Goal: Task Accomplishment & Management: Manage account settings

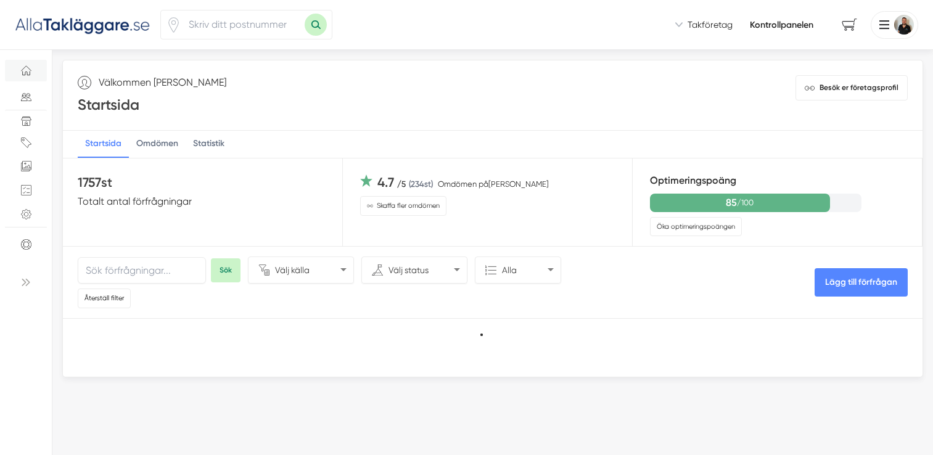
select select "1000000"
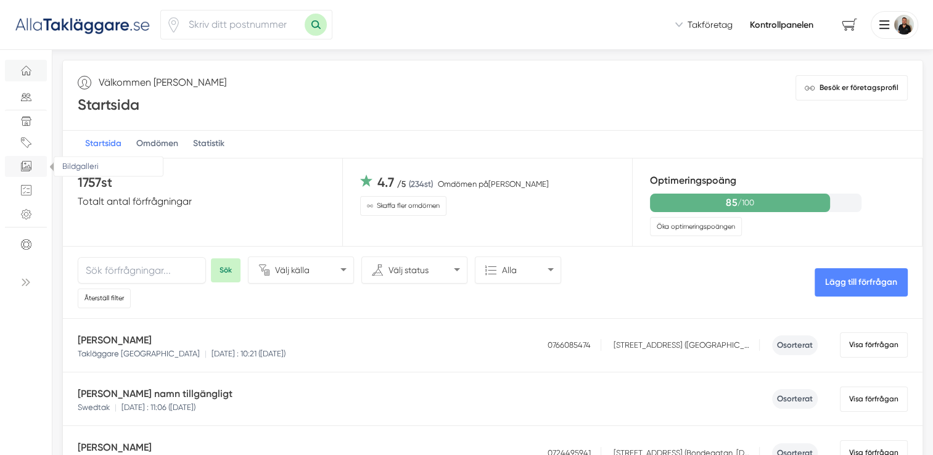
click at [22, 167] on icon "Bildgalleri" at bounding box center [26, 166] width 10 height 10
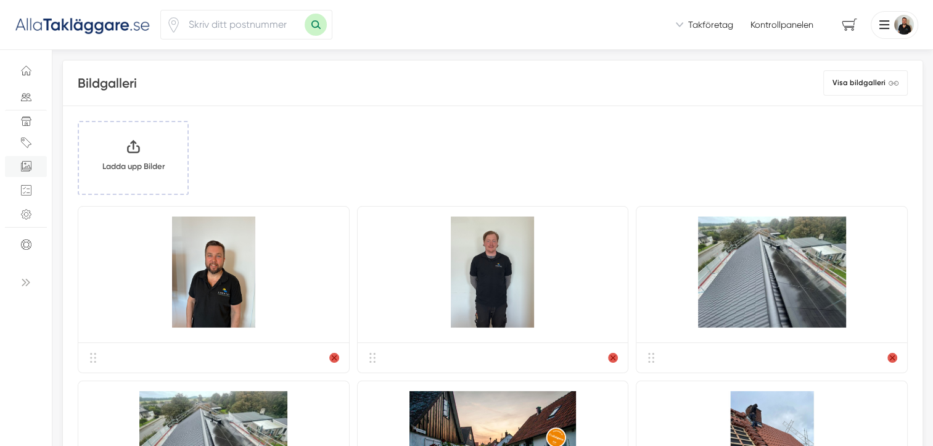
click at [131, 168] on input "Klicka här eller dra och släpp bilder här för att ladda upp" at bounding box center [133, 158] width 109 height 72
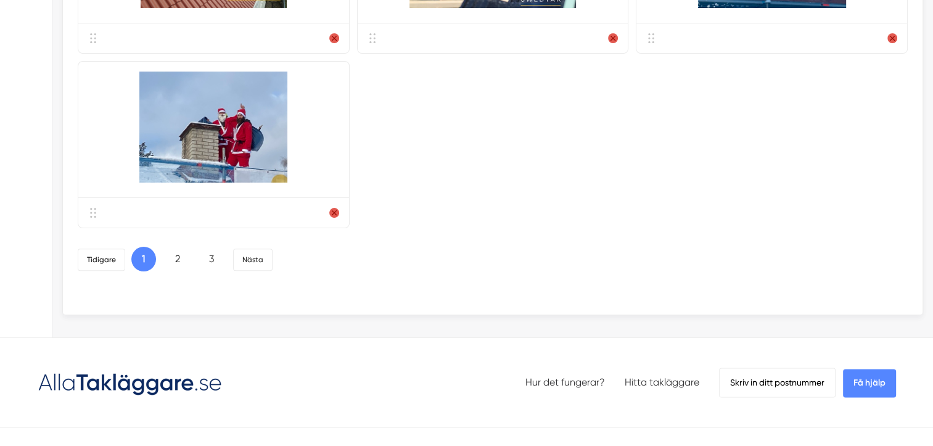
scroll to position [1419, 0]
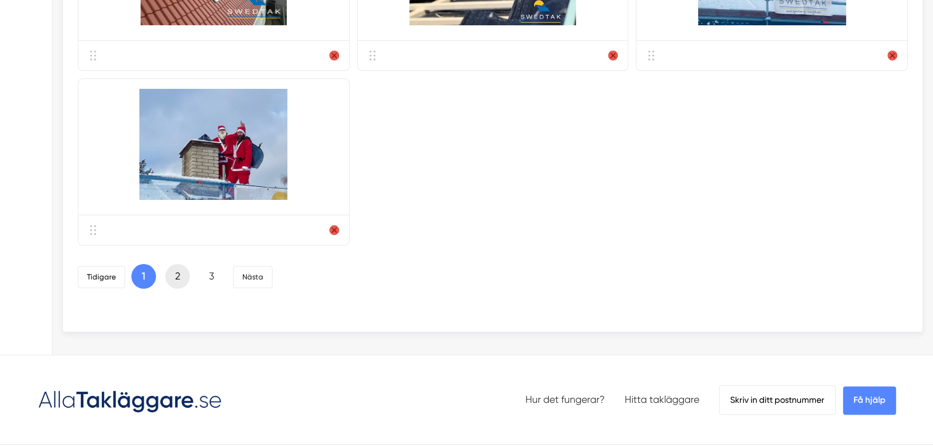
click at [178, 289] on link "2" at bounding box center [177, 276] width 25 height 25
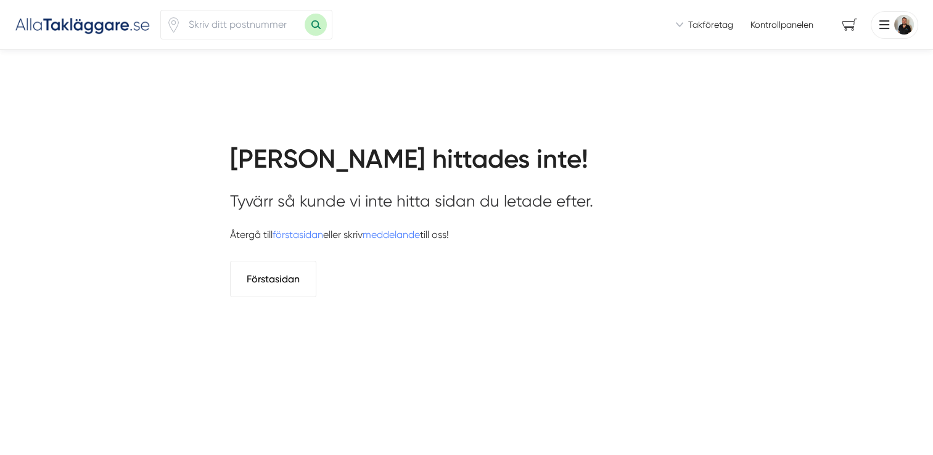
click at [783, 26] on link "Kontrollpanelen" at bounding box center [782, 25] width 63 height 12
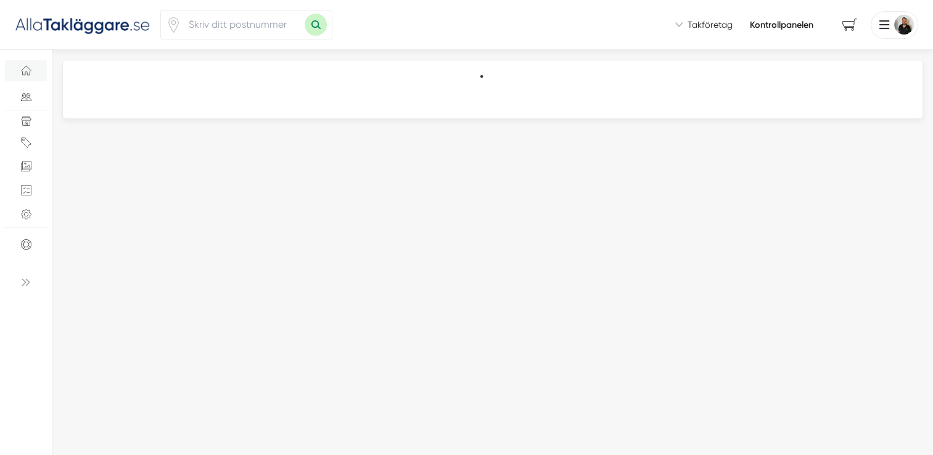
select select "1000000"
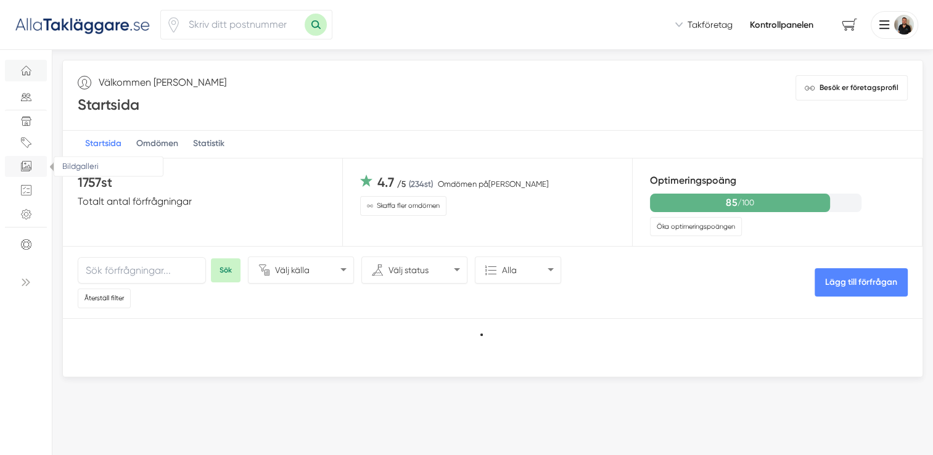
click at [28, 171] on icon "Bildgalleri" at bounding box center [25, 167] width 8 height 8
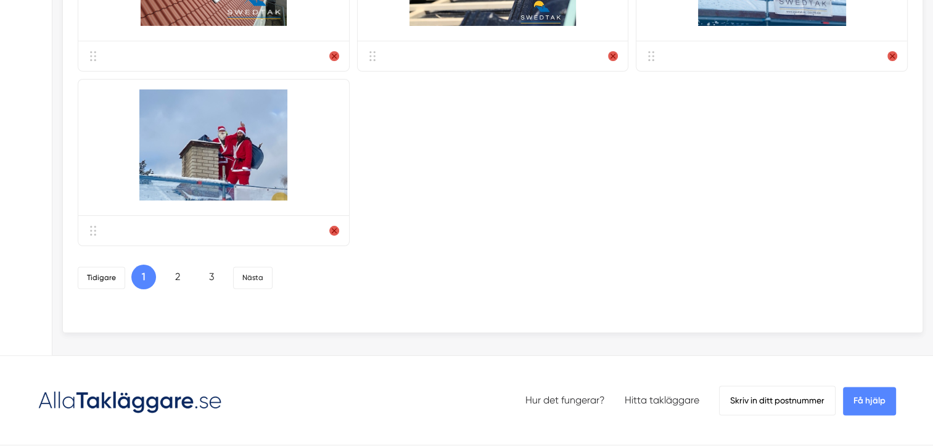
scroll to position [1542, 0]
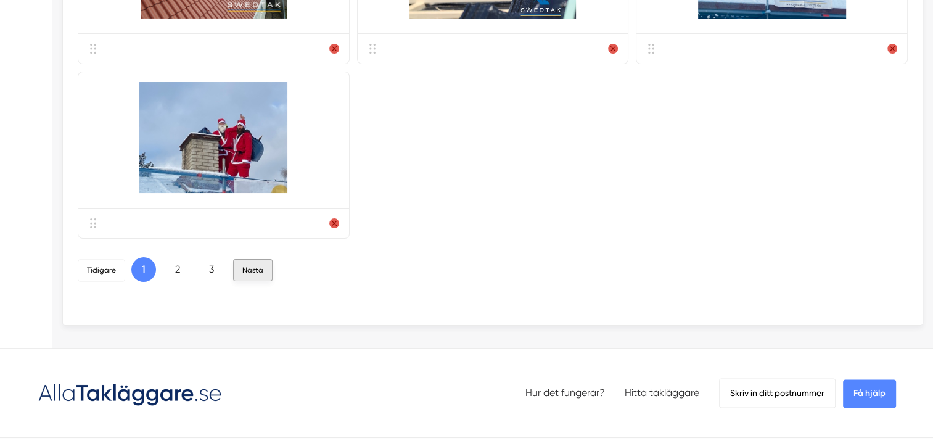
click at [242, 268] on link "Nästa" at bounding box center [252, 270] width 39 height 22
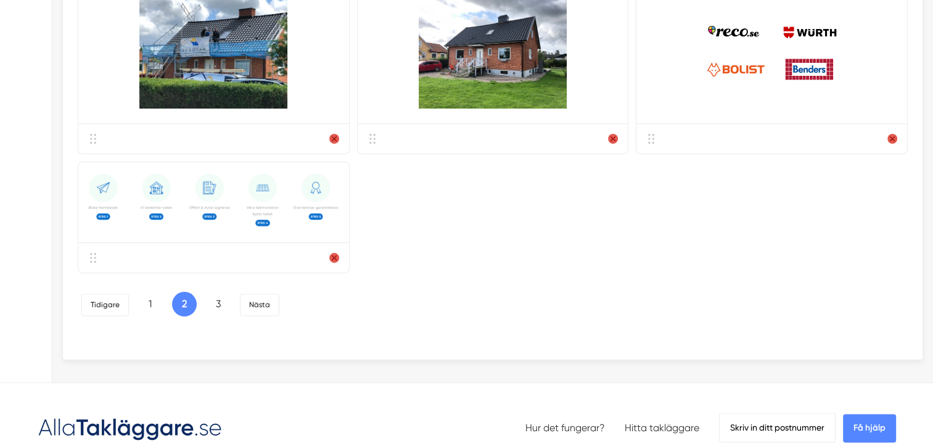
scroll to position [1481, 0]
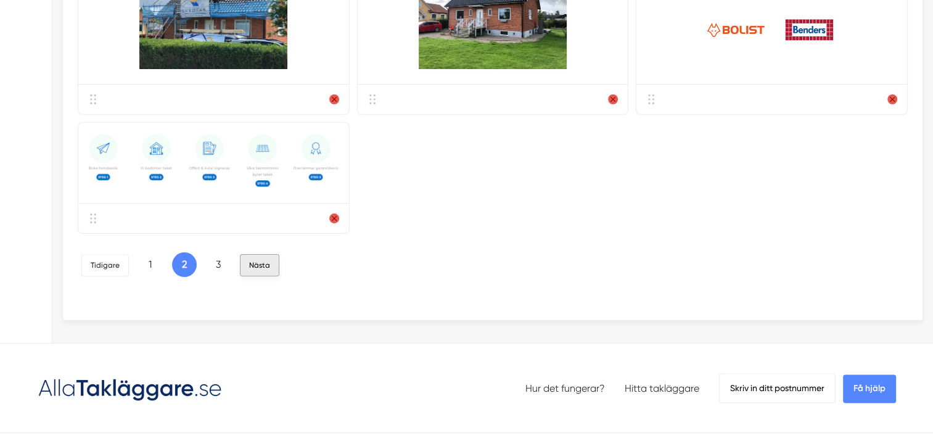
click at [255, 265] on link "Nästa" at bounding box center [259, 265] width 39 height 22
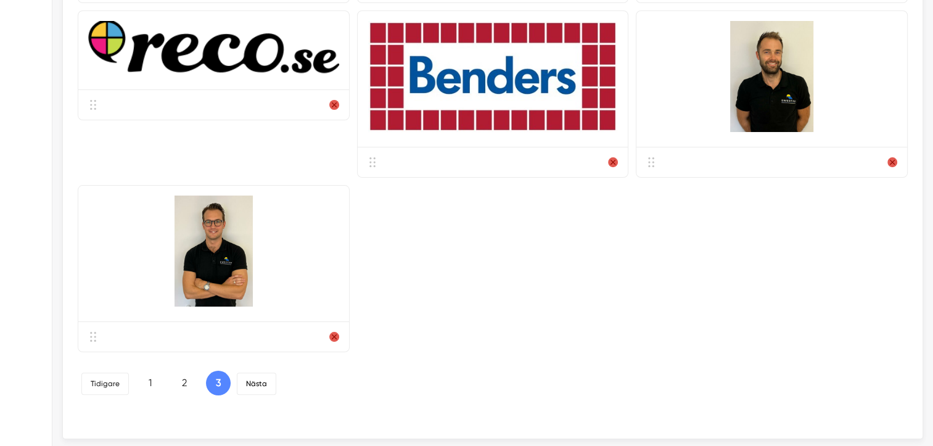
scroll to position [740, 0]
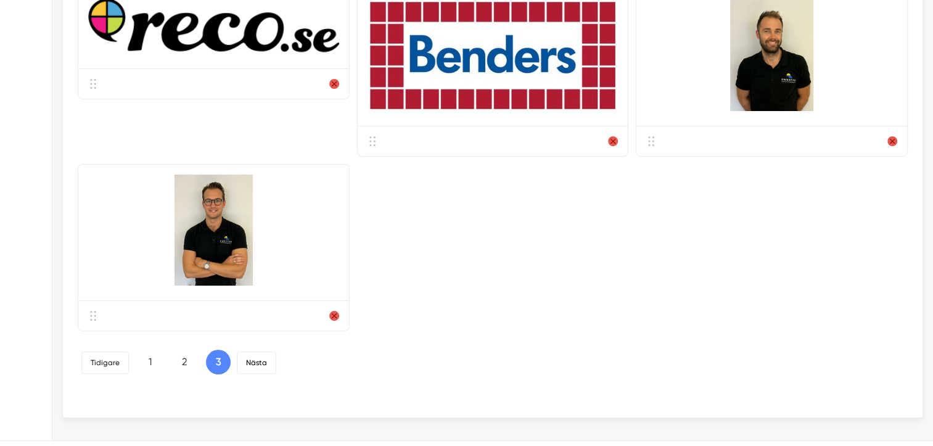
click at [374, 144] on div at bounding box center [493, 141] width 271 height 30
click at [370, 144] on circle at bounding box center [371, 145] width 2 height 2
click at [375, 138] on icon at bounding box center [373, 141] width 10 height 10
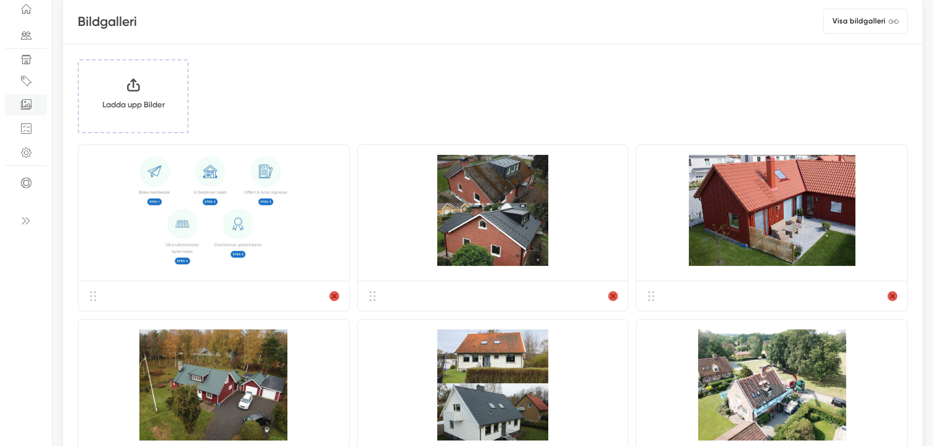
scroll to position [0, 0]
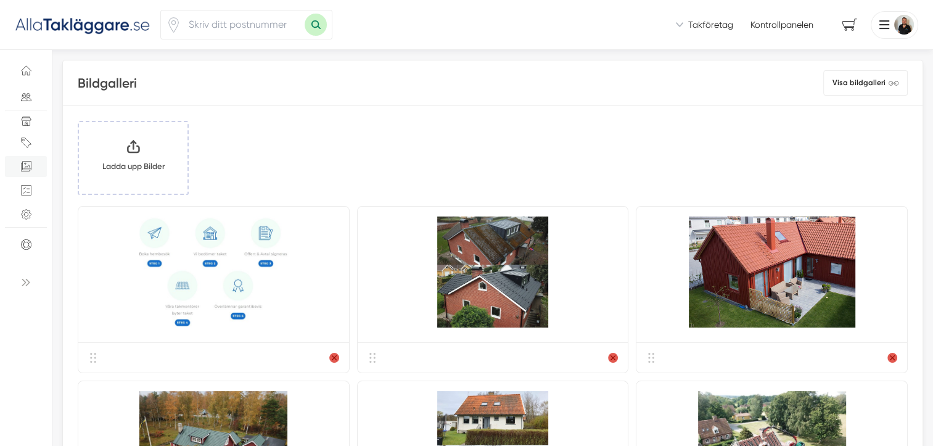
click at [154, 154] on input "Klicka här eller dra och släpp bilder här för att ladda upp" at bounding box center [133, 158] width 109 height 72
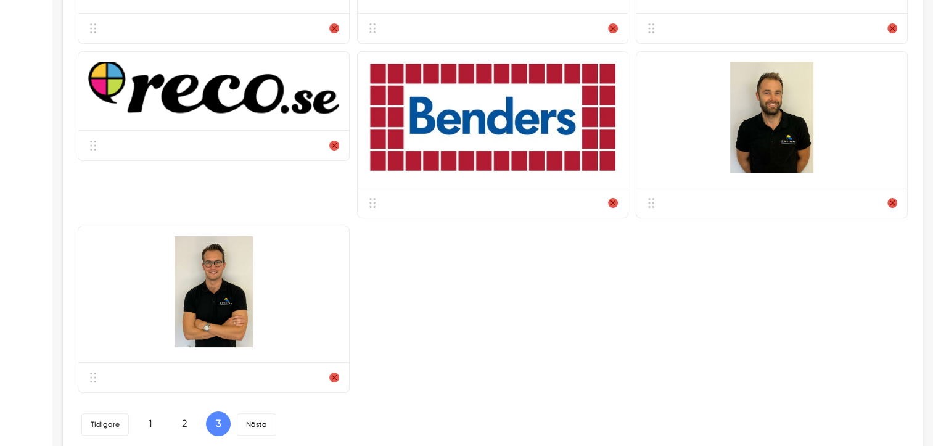
scroll to position [802, 0]
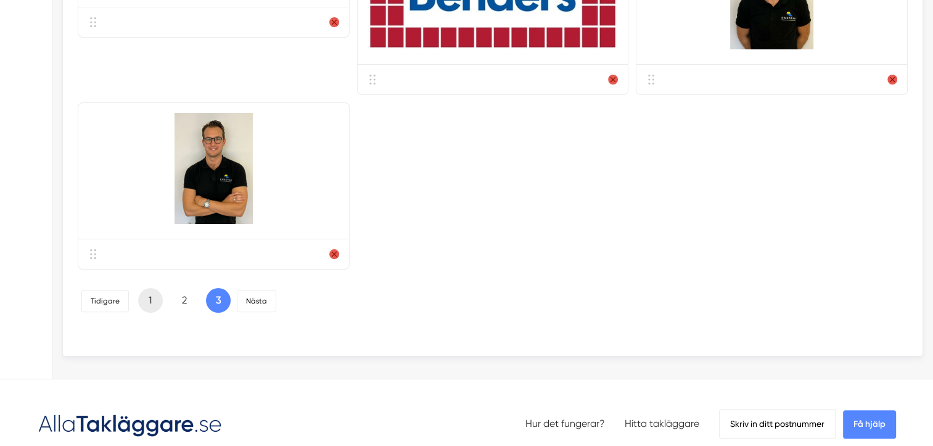
click at [155, 292] on link "1" at bounding box center [150, 300] width 25 height 25
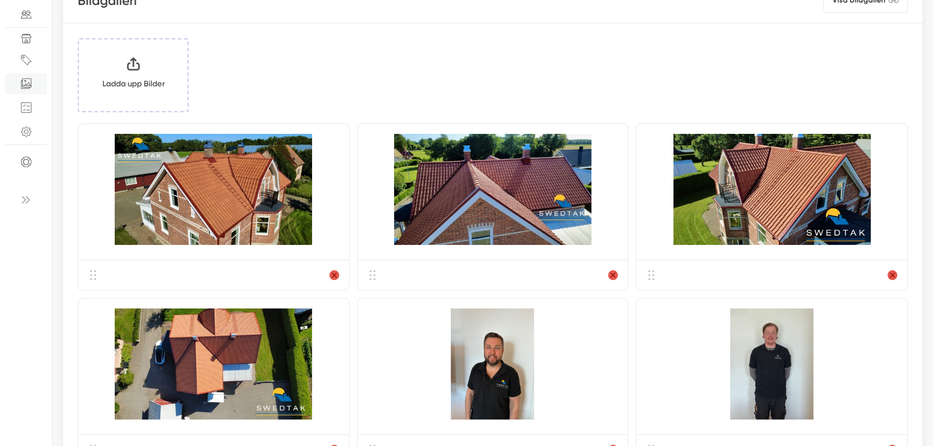
scroll to position [62, 0]
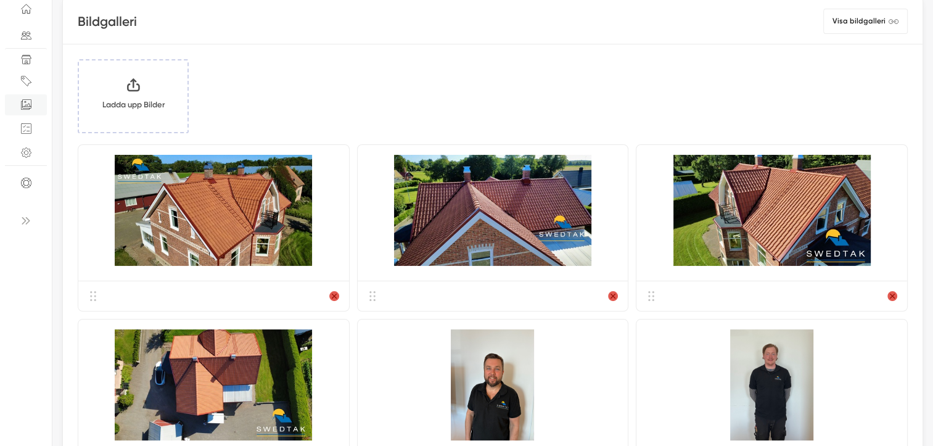
click at [149, 94] on input "Klicka här eller dra och släpp bilder här för att ladda upp" at bounding box center [133, 96] width 109 height 72
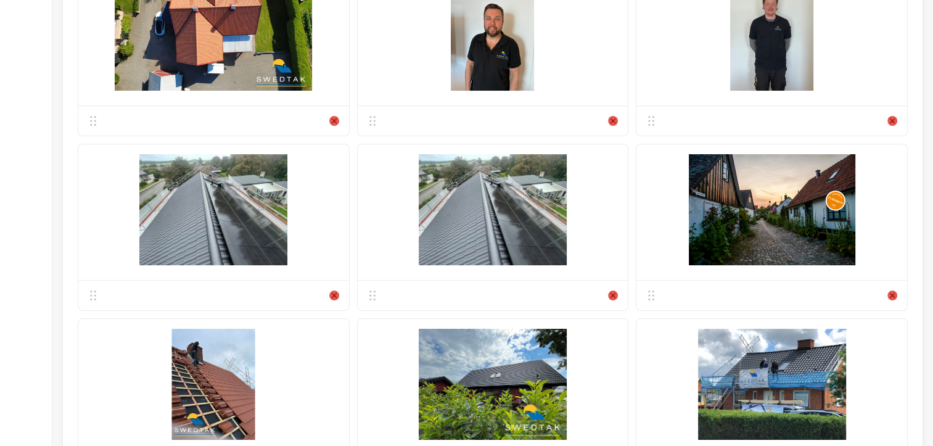
scroll to position [432, 0]
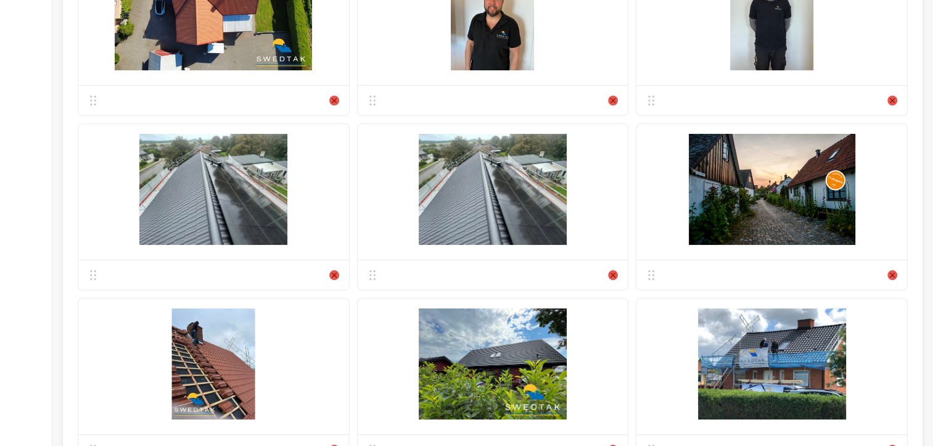
click at [498, 230] on img at bounding box center [493, 189] width 251 height 111
